Goal: Check status: Check status

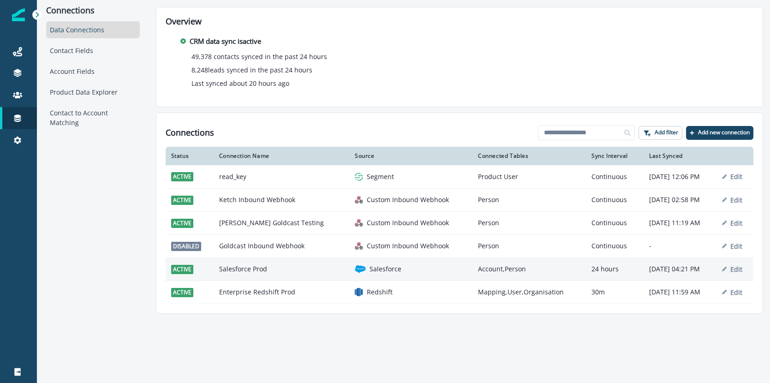
click at [408, 275] on td "Salesforce" at bounding box center [410, 268] width 123 height 23
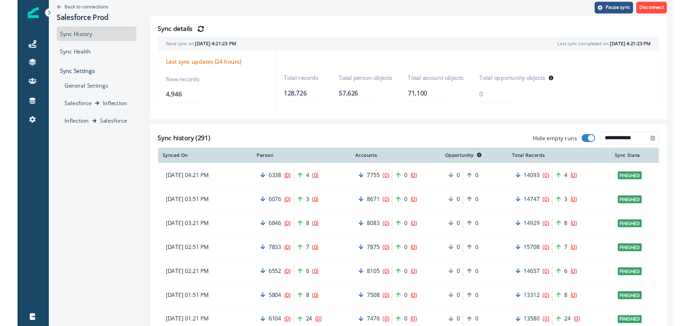
scroll to position [5, 0]
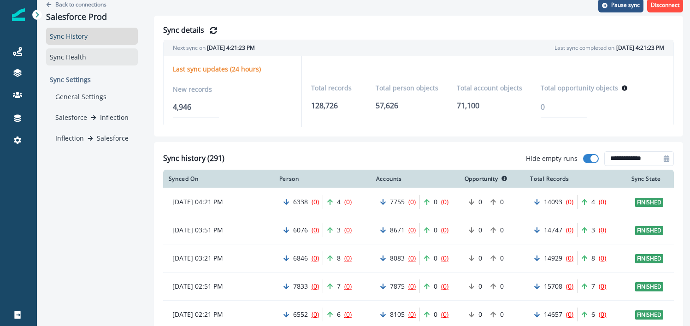
click at [90, 58] on div "Sync Health" at bounding box center [92, 56] width 92 height 17
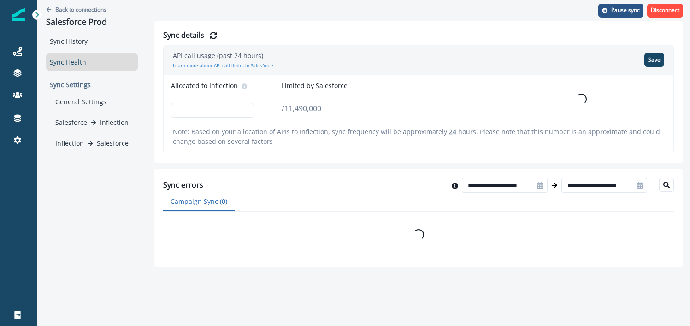
scroll to position [0, 0]
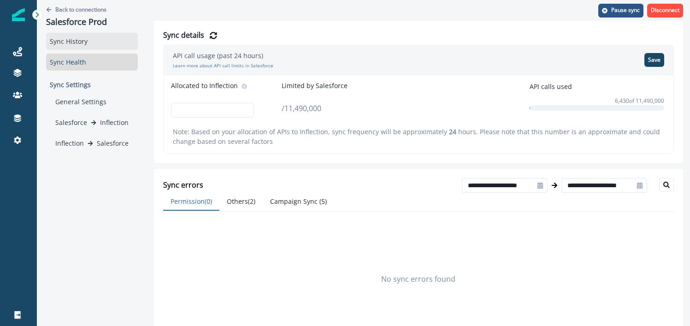
click at [88, 41] on div "Sync History" at bounding box center [92, 41] width 92 height 17
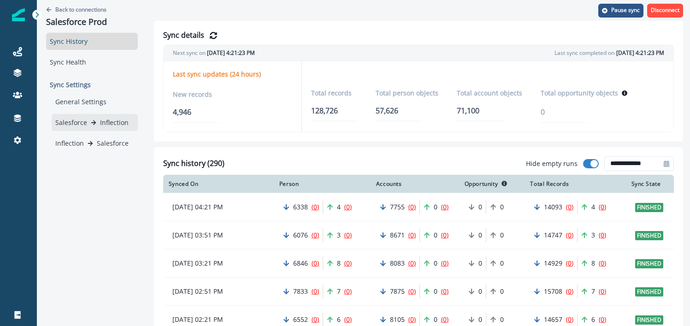
click at [71, 125] on p "Salesforce" at bounding box center [71, 123] width 32 height 10
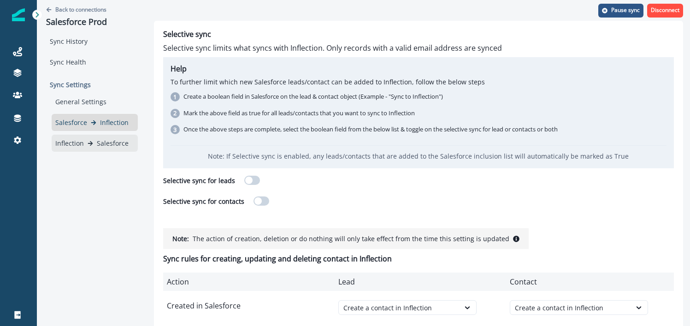
click at [68, 141] on p "Inflection" at bounding box center [69, 143] width 29 height 10
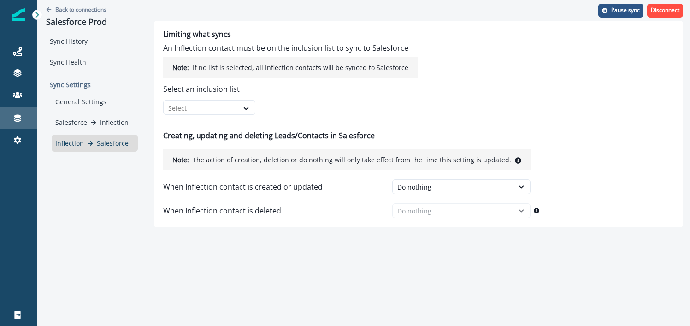
click at [20, 123] on div "Connections" at bounding box center [19, 118] width 30 height 11
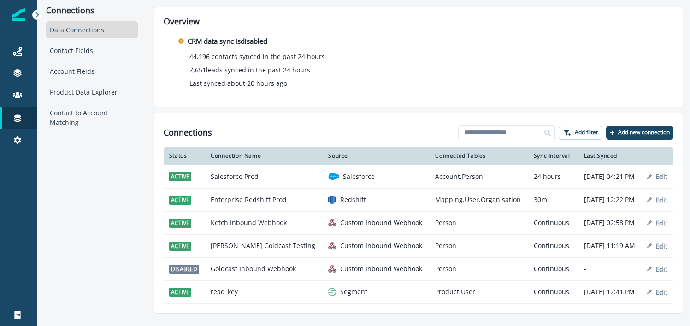
click at [285, 52] on p "44,196 contacts synced in the past 24 hours" at bounding box center [258, 57] width 136 height 10
click at [111, 54] on div "Contact Fields" at bounding box center [92, 50] width 92 height 17
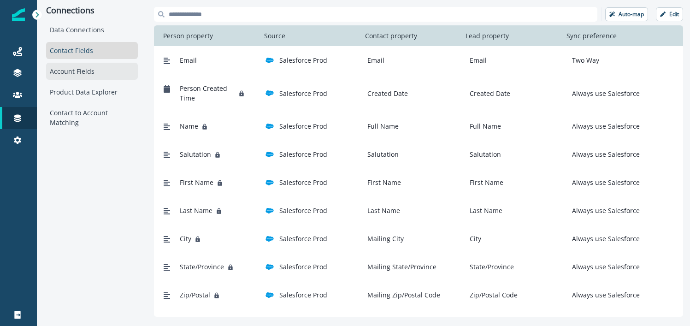
click at [99, 77] on div "Account Fields" at bounding box center [92, 71] width 92 height 17
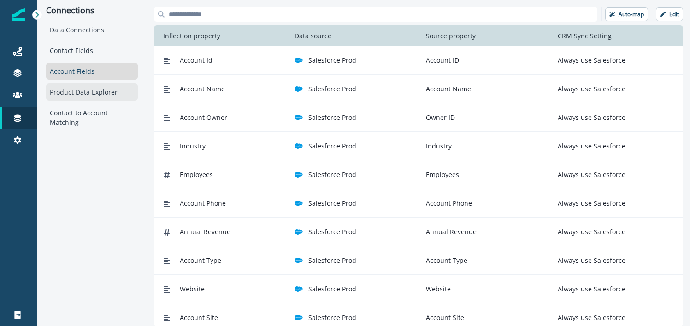
click at [97, 91] on div "Product Data Explorer" at bounding box center [92, 91] width 92 height 17
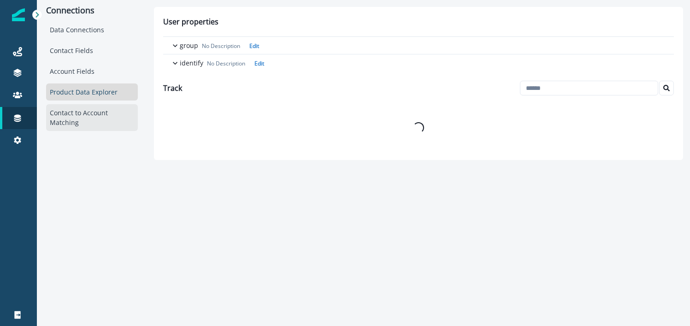
click at [90, 110] on div "Contact to Account Matching" at bounding box center [92, 117] width 92 height 27
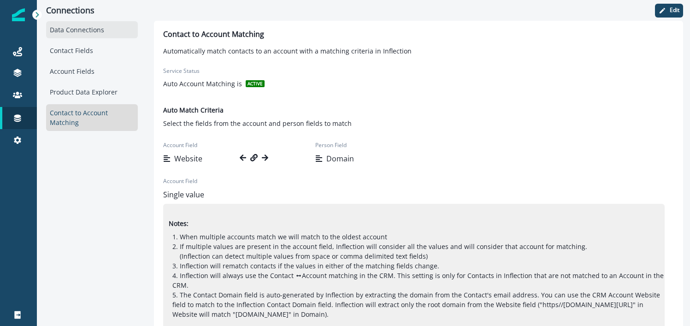
click at [110, 30] on div "Data Connections" at bounding box center [92, 29] width 92 height 17
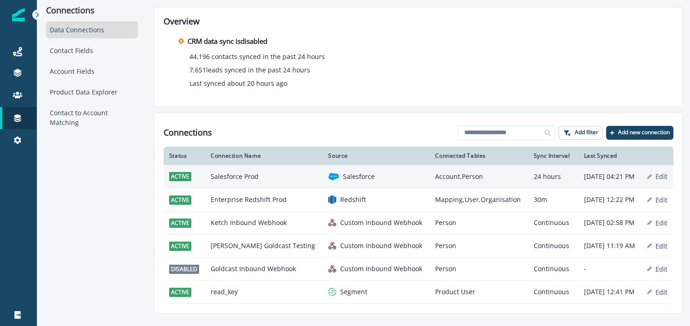
click at [232, 182] on td "Salesforce Prod" at bounding box center [264, 176] width 118 height 23
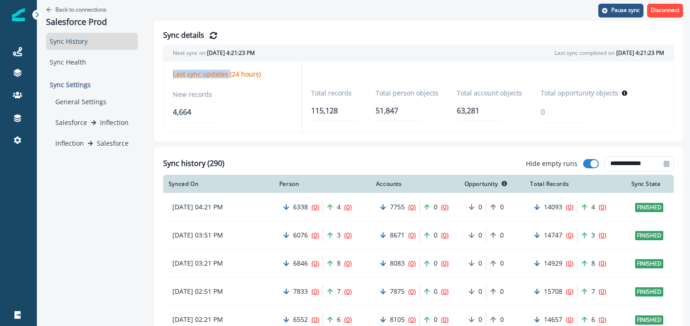
drag, startPoint x: 228, startPoint y: 74, endPoint x: 168, endPoint y: 73, distance: 60.0
click at [168, 73] on div "Last sync updates (24 hours) New records 4,664" at bounding box center [233, 96] width 138 height 71
